Goal: Navigation & Orientation: Find specific page/section

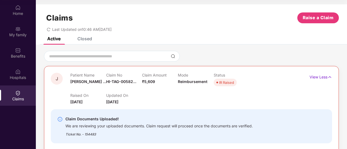
scroll to position [94, 0]
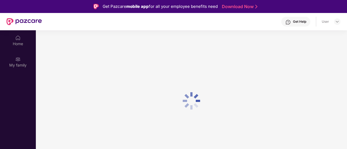
scroll to position [30, 0]
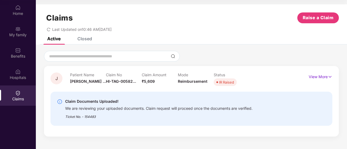
click at [17, 92] on img at bounding box center [17, 93] width 5 height 5
click at [316, 75] on p "View More" at bounding box center [320, 76] width 24 height 7
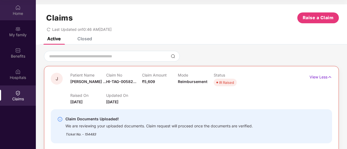
click at [20, 15] on div "Home" at bounding box center [18, 13] width 36 height 5
